Goal: Task Accomplishment & Management: Complete application form

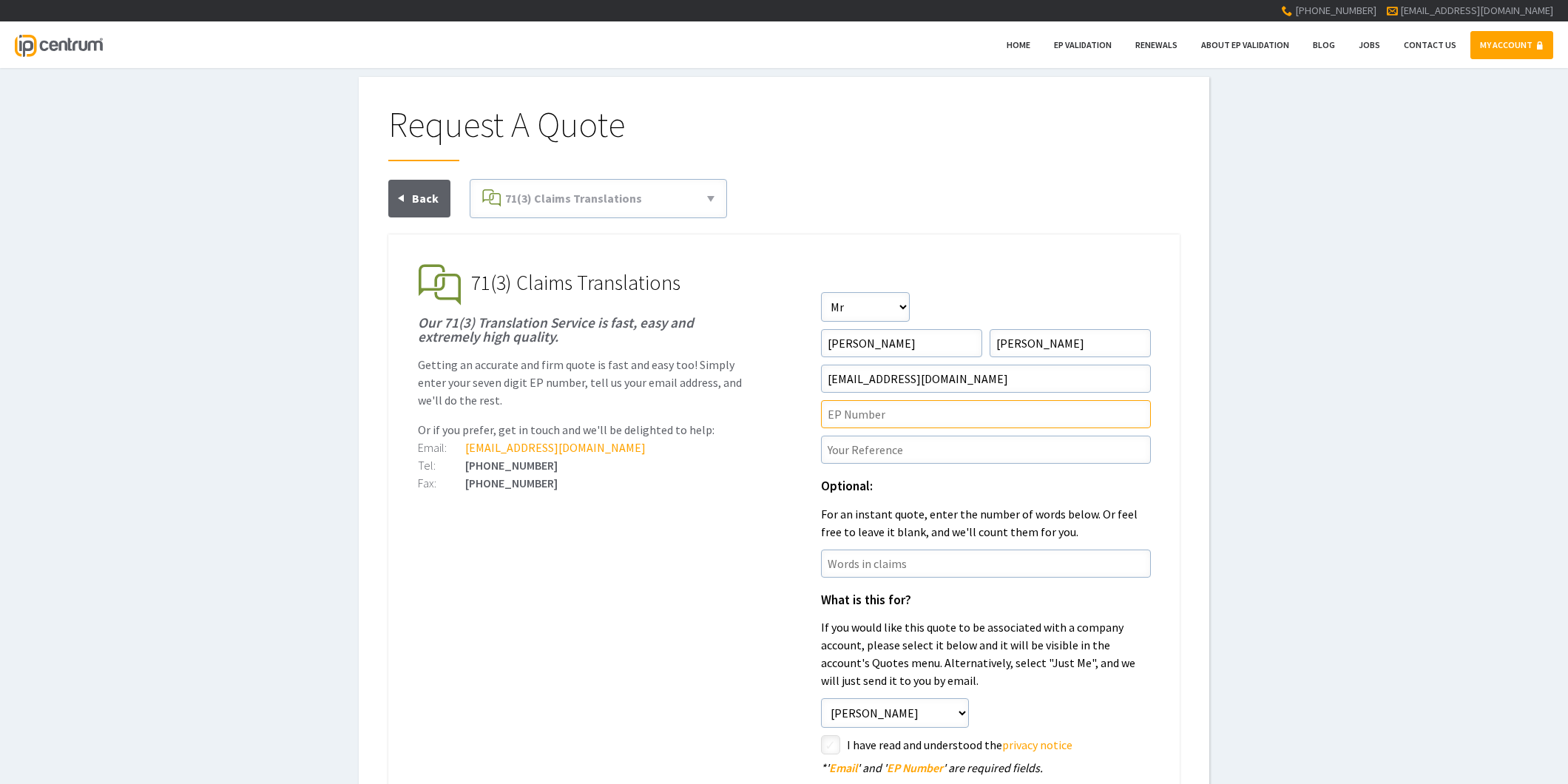
click at [833, 412] on input"] "text" at bounding box center [986, 414] width 330 height 28
paste input"] "21815911.9"
type input"] "EP21815911.9"
click at [862, 457] on input"] "text" at bounding box center [986, 449] width 330 height 28
paste input"] "P47916EPN1"
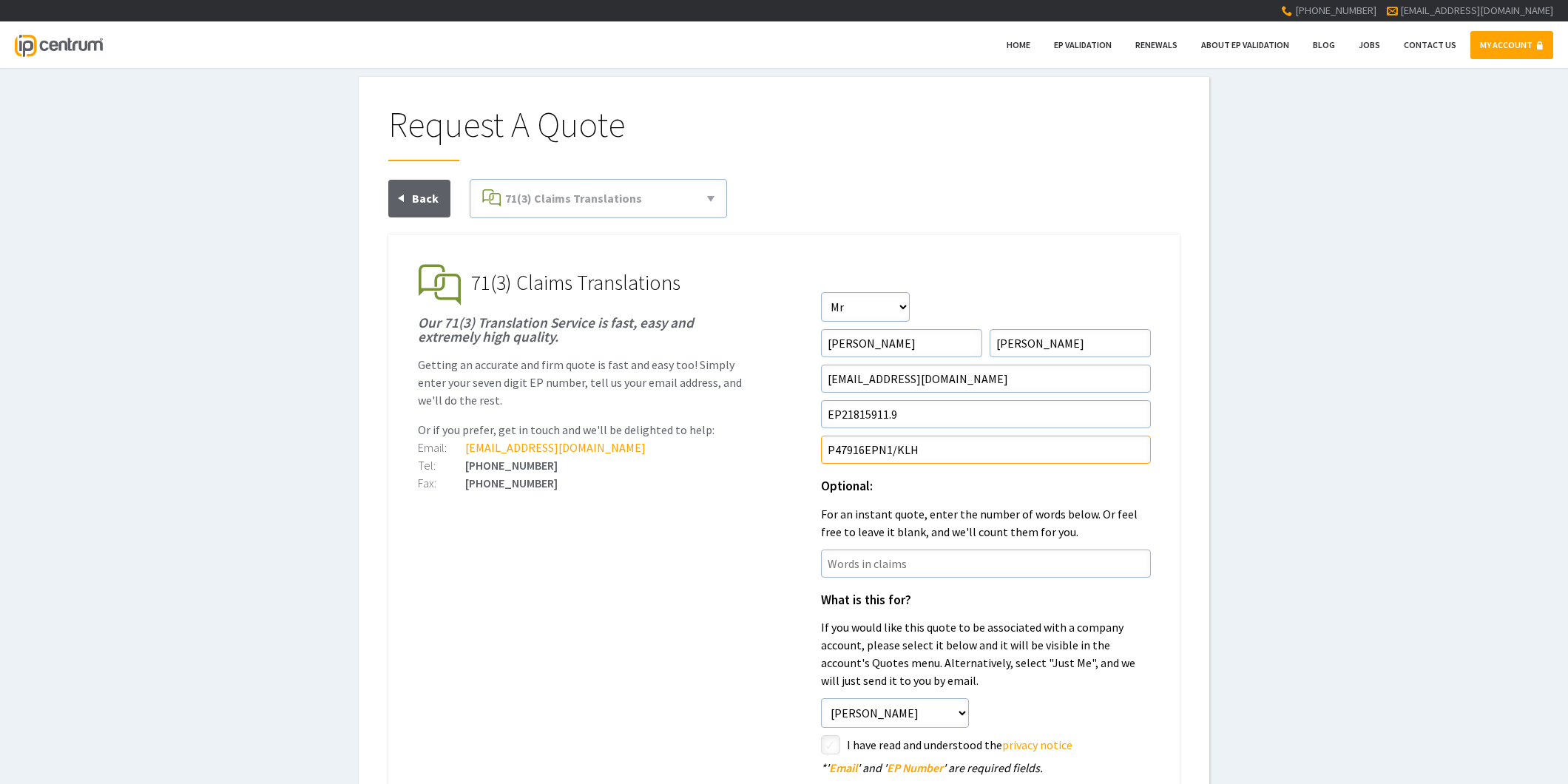
type input"] "P47916EPN1/KLH"
click at [686, 548] on ul "EP Validation & Unitary Effect IP Centrum makes European Patent Validation and …" at bounding box center [784, 622] width 792 height 776
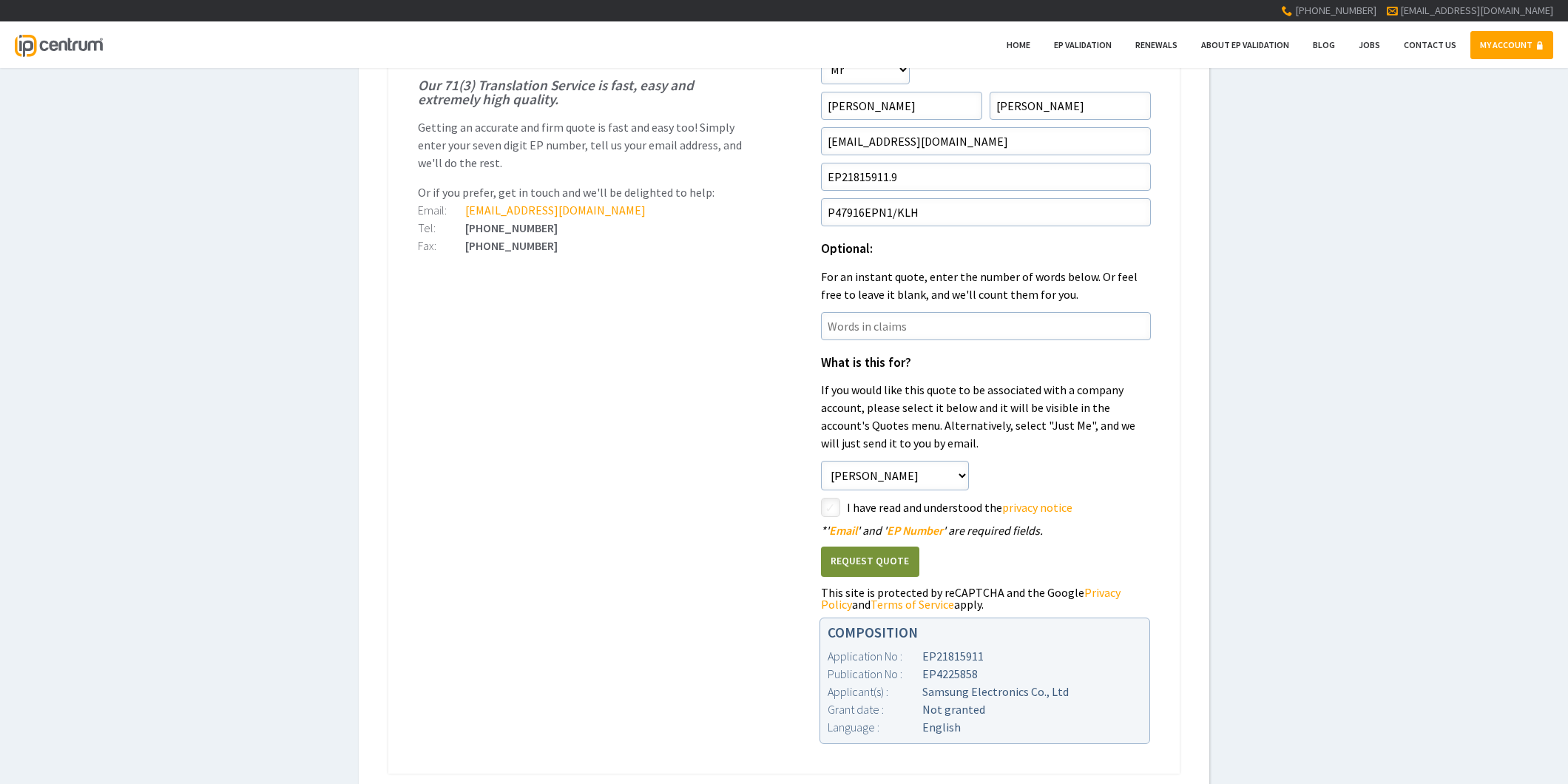
scroll to position [246, 0]
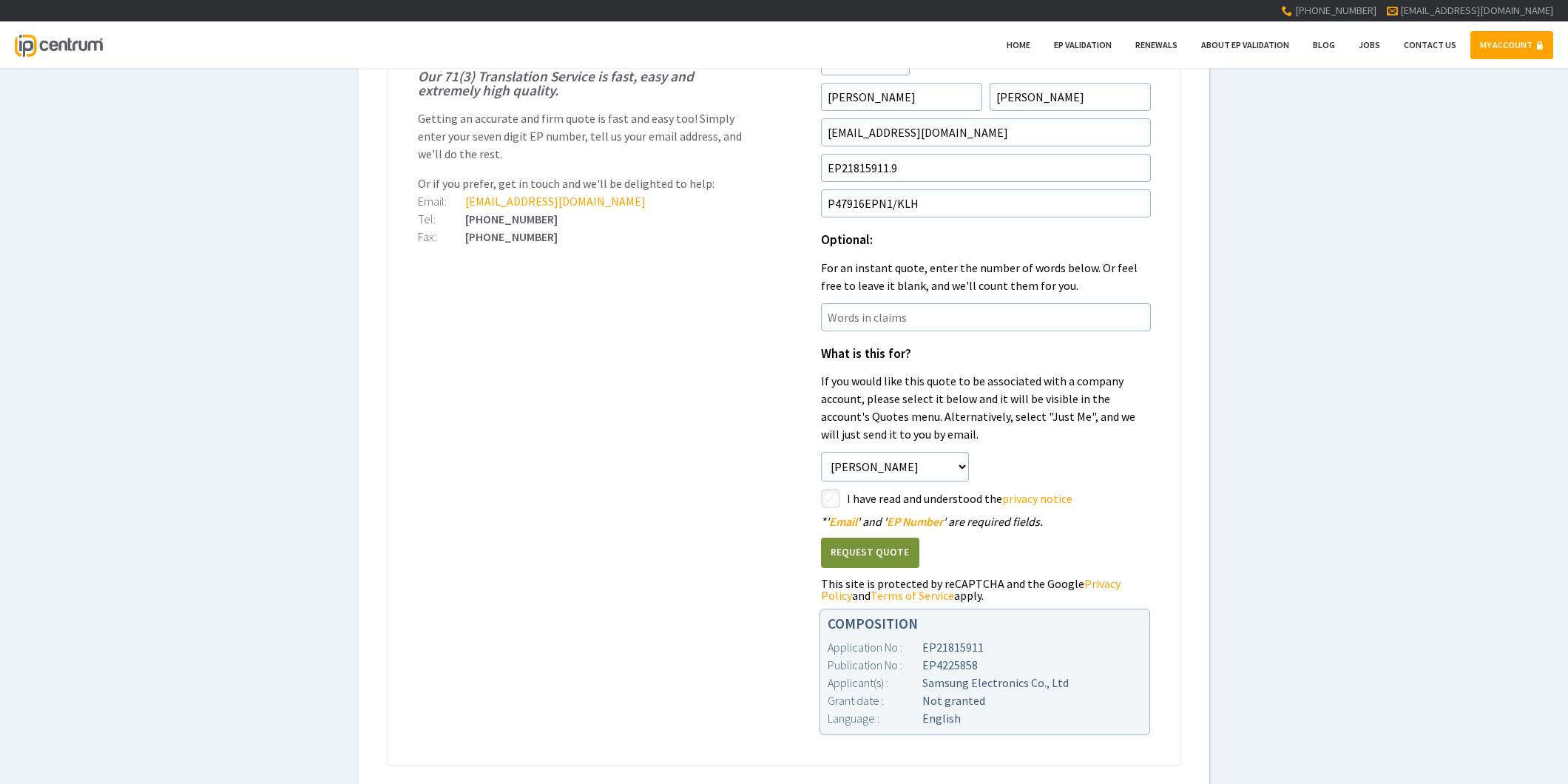
click at [838, 499] on input"] "checkbox" at bounding box center [833, 500] width 18 height 18
checkbox input"] "true"
click at [861, 552] on button "Request Quote" at bounding box center [870, 553] width 98 height 30
